Goal: Task Accomplishment & Management: Manage account settings

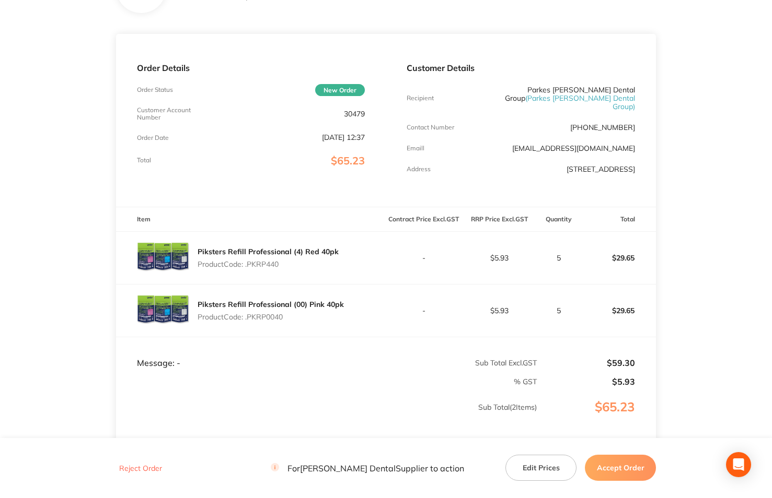
scroll to position [52, 0]
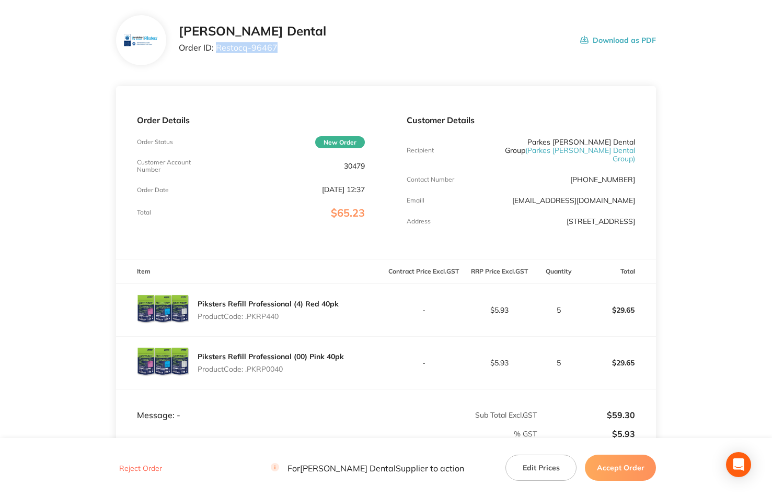
drag, startPoint x: 215, startPoint y: 47, endPoint x: 275, endPoint y: 51, distance: 60.8
click at [275, 51] on div "[PERSON_NAME] Dental Order ID: Restocq- 96467 Download as PDF" at bounding box center [418, 40] width 478 height 32
copy p "Restocq- 96467"
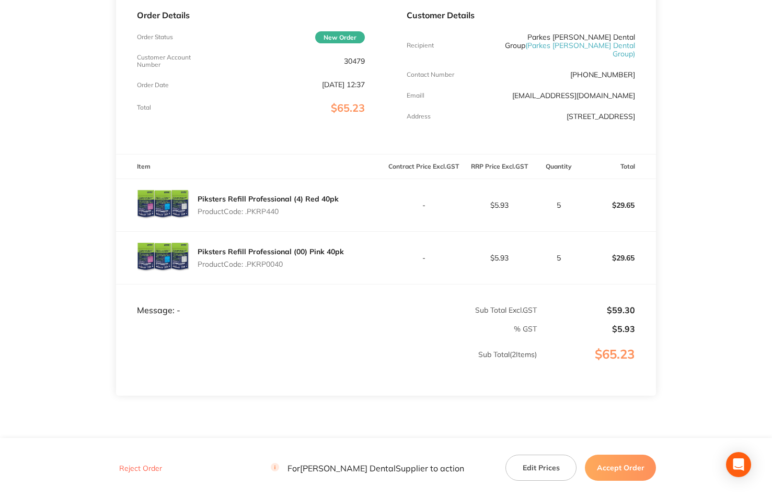
scroll to position [139, 0]
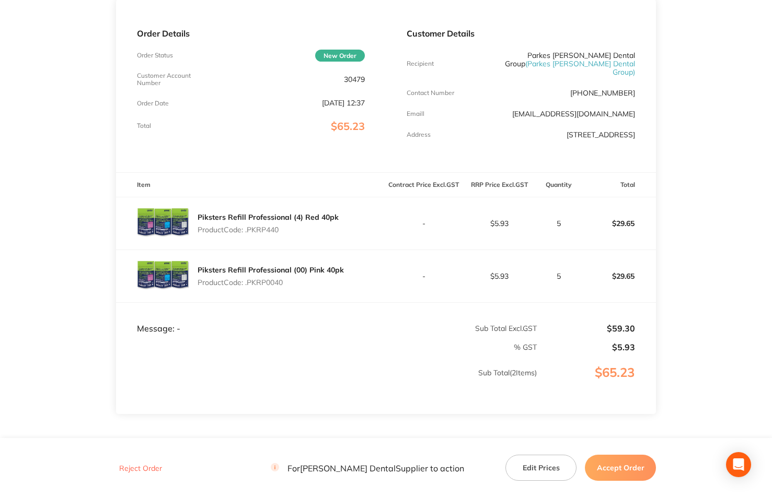
drag, startPoint x: 611, startPoint y: 466, endPoint x: 602, endPoint y: 466, distance: 9.4
click at [609, 466] on button "Accept Order" at bounding box center [620, 468] width 71 height 26
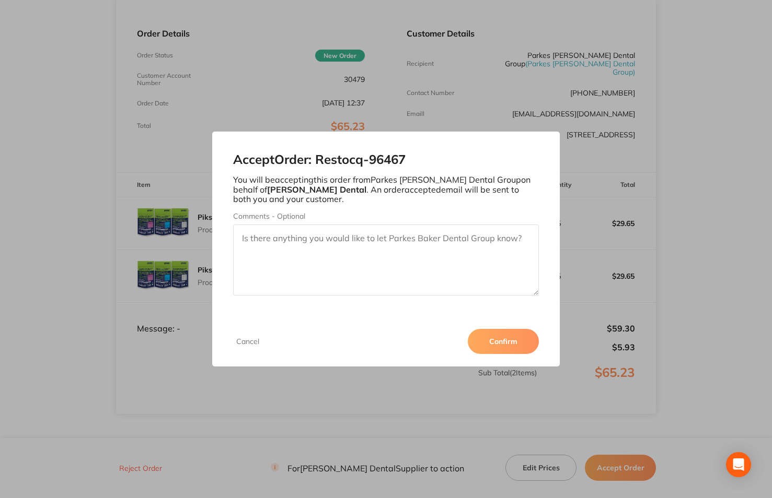
click at [494, 344] on button "Confirm" at bounding box center [503, 341] width 71 height 25
